Goal: Task Accomplishment & Management: Use online tool/utility

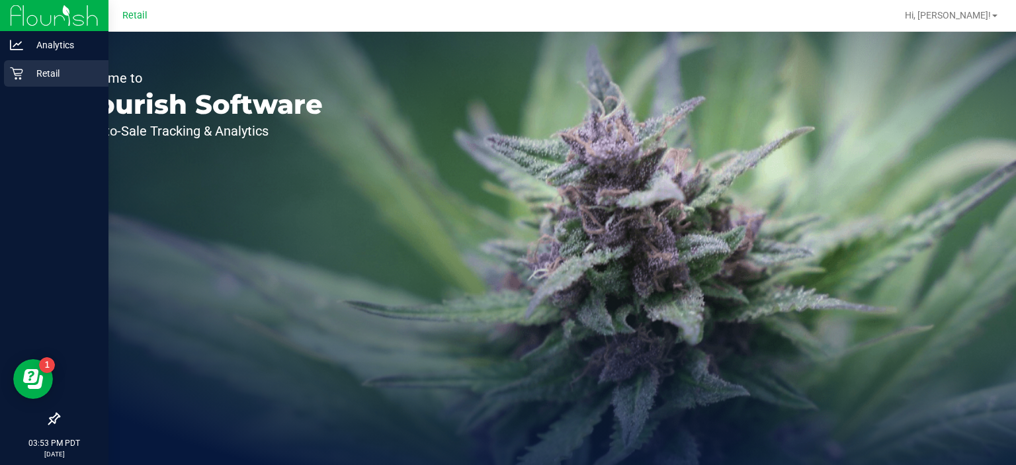
click at [38, 79] on p "Retail" at bounding box center [62, 73] width 79 height 16
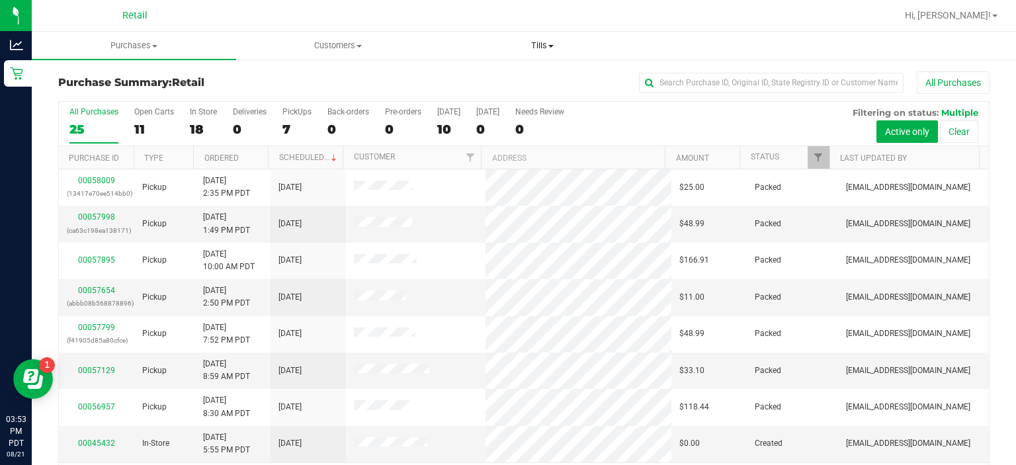
click at [532, 37] on uib-tab-heading "Tills Manage tills" at bounding box center [541, 45] width 203 height 26
click at [478, 74] on span "Manage tills" at bounding box center [484, 79] width 89 height 11
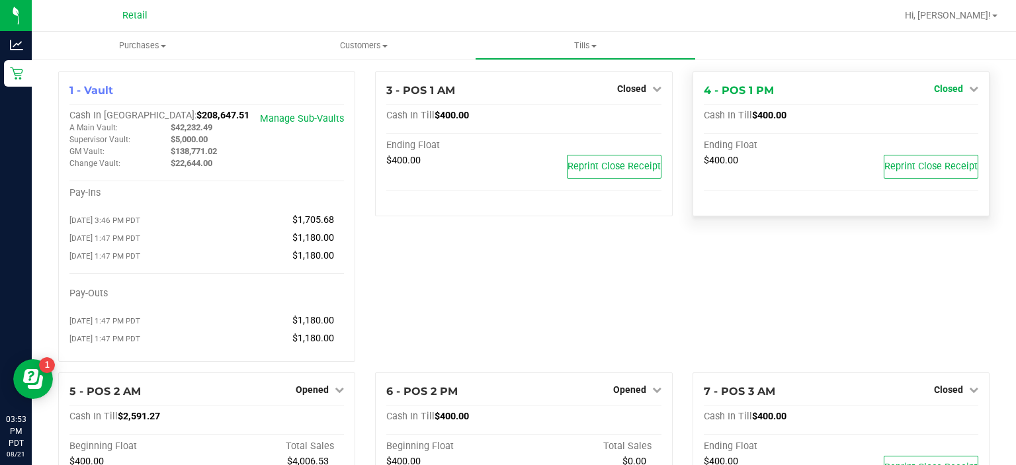
click at [939, 92] on span "Closed" at bounding box center [948, 88] width 29 height 11
click at [934, 116] on link "Open Till" at bounding box center [947, 116] width 35 height 11
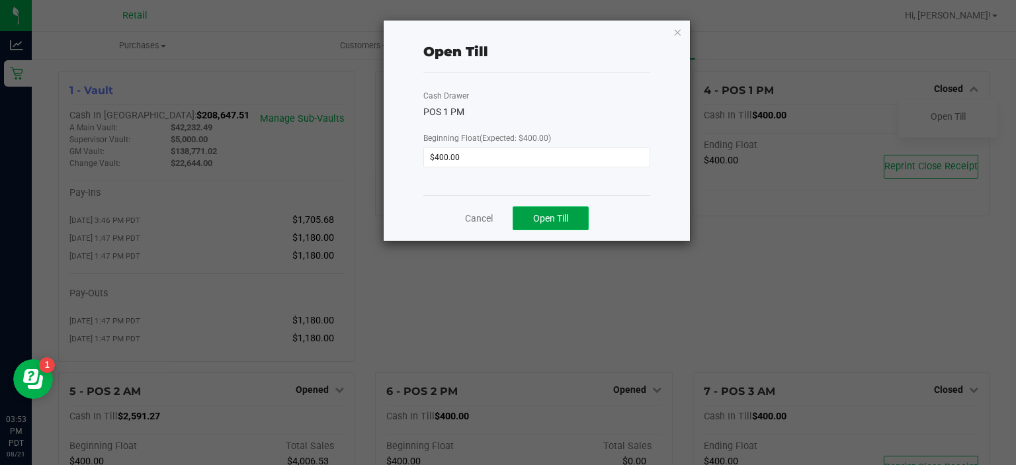
click at [561, 208] on button "Open Till" at bounding box center [550, 218] width 76 height 24
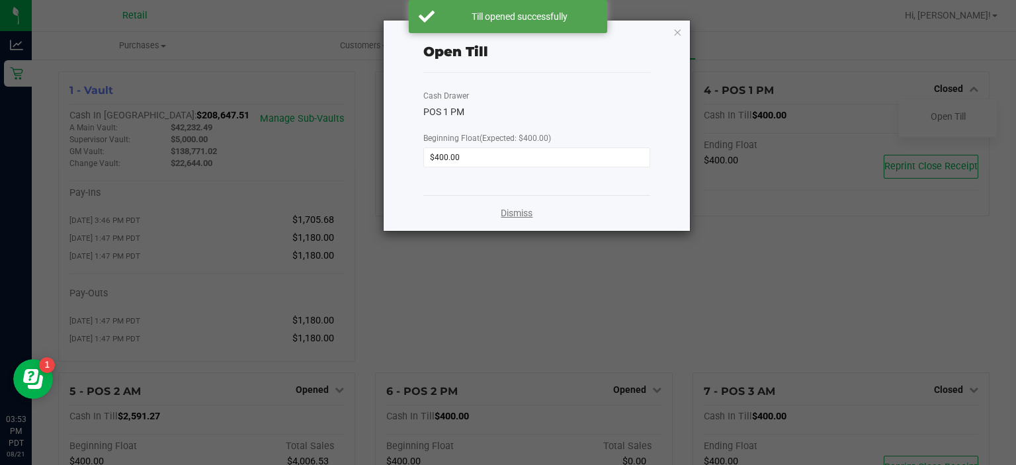
click at [508, 213] on link "Dismiss" at bounding box center [516, 213] width 32 height 14
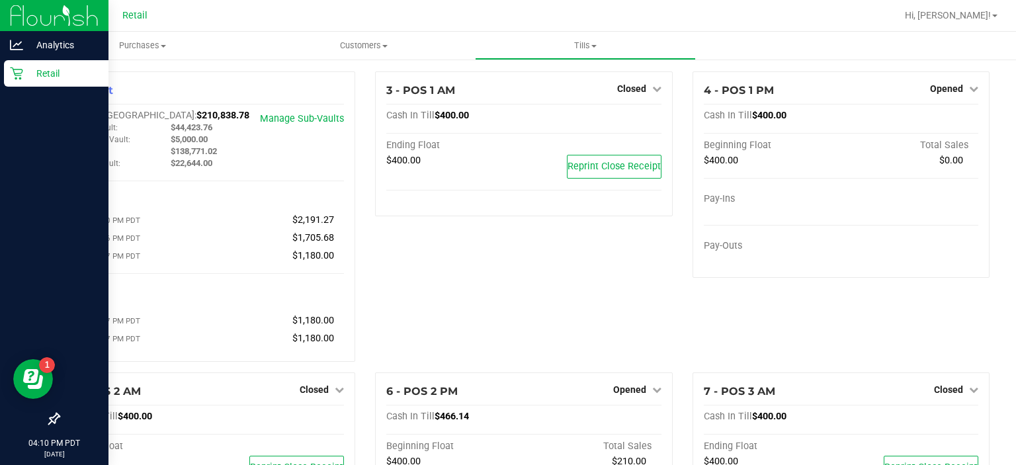
click at [17, 77] on icon at bounding box center [16, 73] width 13 height 13
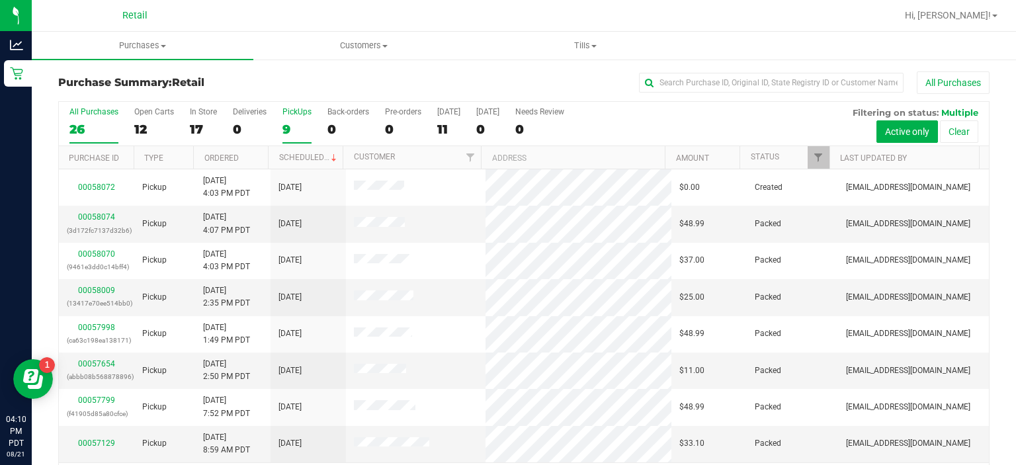
click at [296, 111] on div "PickUps" at bounding box center [296, 111] width 29 height 9
click at [0, 0] on input "PickUps 9" at bounding box center [0, 0] width 0 height 0
click at [759, 159] on link "Status" at bounding box center [764, 156] width 28 height 9
